Goal: Check status: Check status

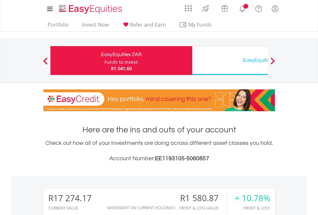
scroll to position [62, 101]
click at [104, 61] on div "Funds to invest:" at bounding box center [121, 62] width 34 height 6
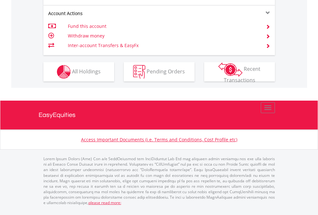
scroll to position [654, 0]
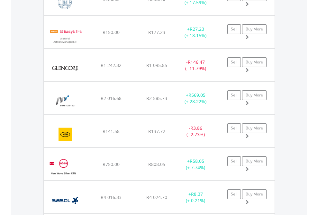
scroll to position [62, 101]
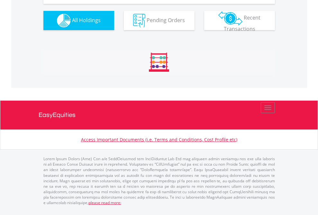
scroll to position [727, 0]
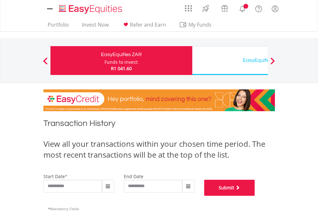
click at [255, 196] on button "Submit" at bounding box center [229, 188] width 51 height 16
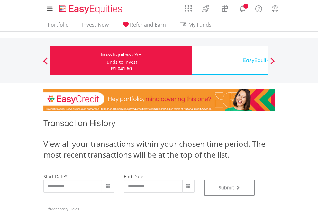
click at [230, 61] on div "EasyEquities USD" at bounding box center [263, 60] width 134 height 9
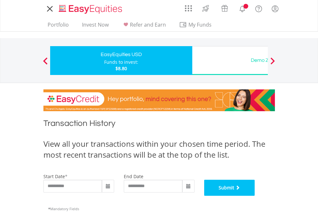
click at [255, 196] on button "Submit" at bounding box center [229, 188] width 51 height 16
